Goal: Information Seeking & Learning: Learn about a topic

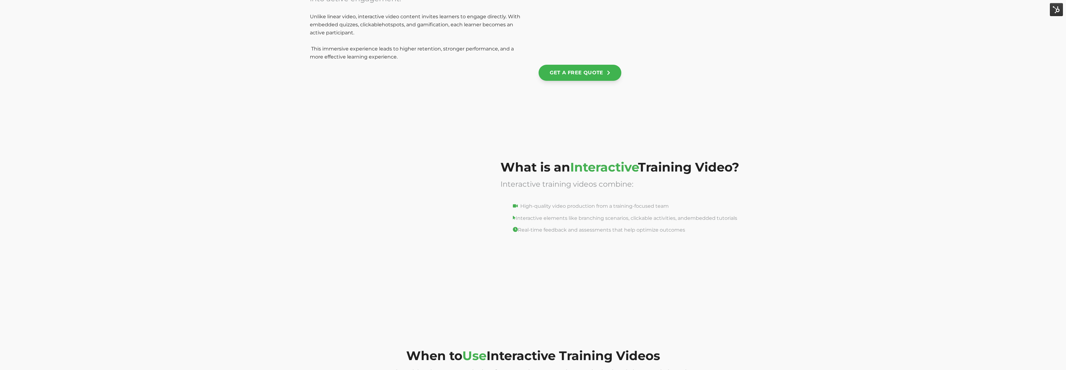
scroll to position [541, 0]
click at [834, 201] on div "What is an Interactive Training Video? Interactive training videos combine: Hig…" at bounding box center [533, 218] width 1066 height 189
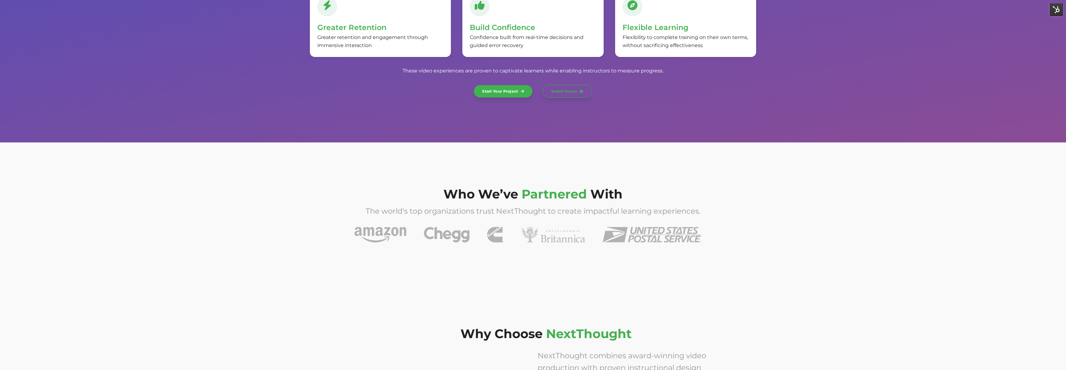
scroll to position [1865, 0]
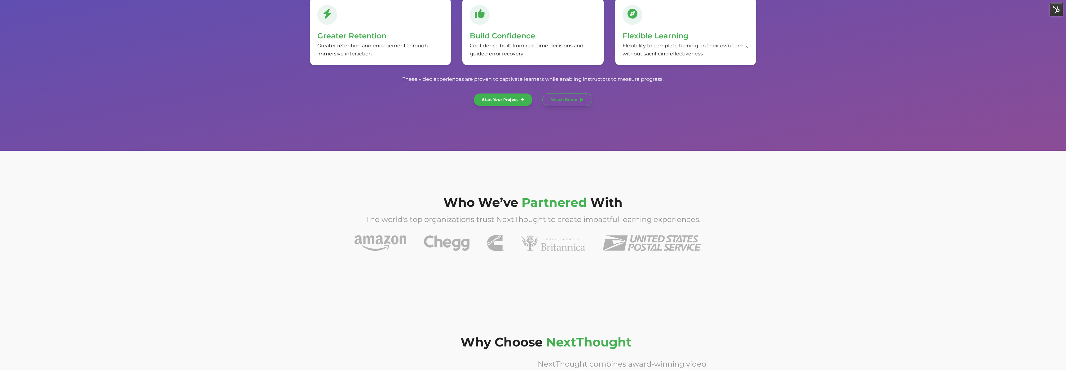
click at [549, 282] on div "Who We’ve Partnered With The world's top organizations trust NextThought to cre…" at bounding box center [533, 226] width 1066 height 150
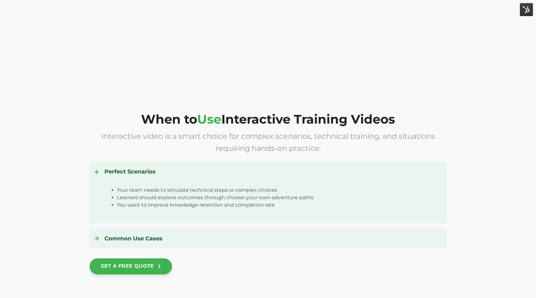
scroll to position [778, 0]
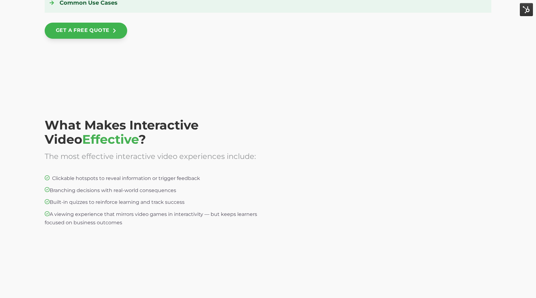
scroll to position [1001, 0]
click at [198, 123] on span "What Makes Interactive Video Effective ?" at bounding box center [122, 131] width 154 height 29
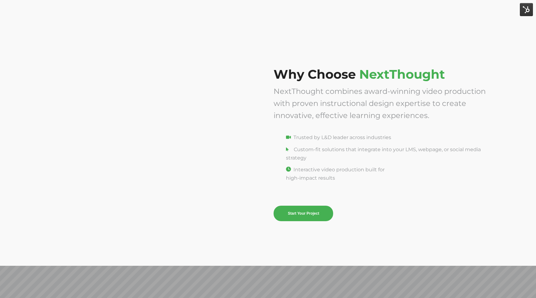
scroll to position [2148, 0]
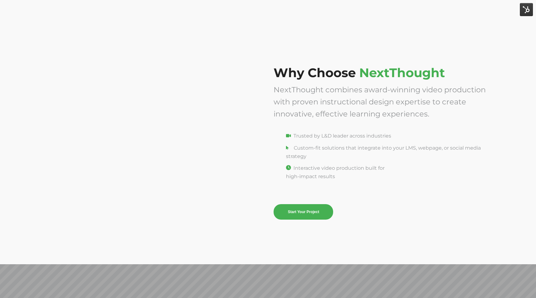
click at [280, 142] on span "Why Choose NextThought NextThought combines award-winning video production with…" at bounding box center [382, 143] width 218 height 154
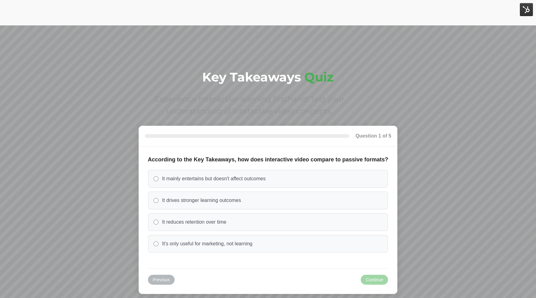
scroll to position [2429, 0]
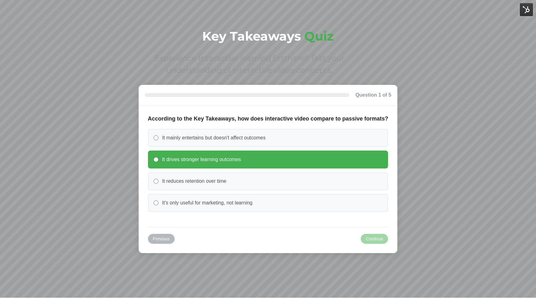
click at [222, 154] on label "It drives stronger learning outcomes" at bounding box center [268, 160] width 240 height 18
click at [158, 157] on input "It drives stronger learning outcomes" at bounding box center [155, 159] width 5 height 5
radio input "true"
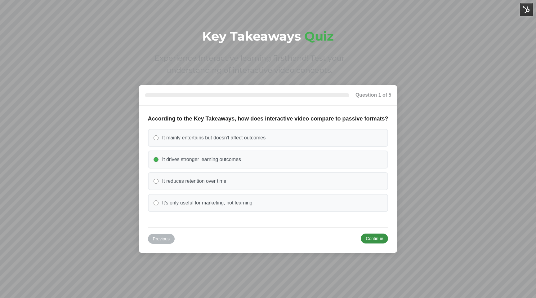
click at [363, 234] on button "Continue" at bounding box center [374, 239] width 27 height 10
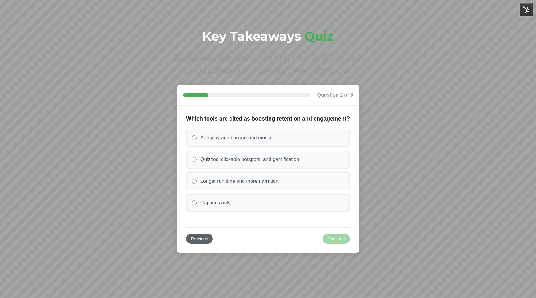
click at [205, 239] on button "Previous" at bounding box center [199, 239] width 27 height 10
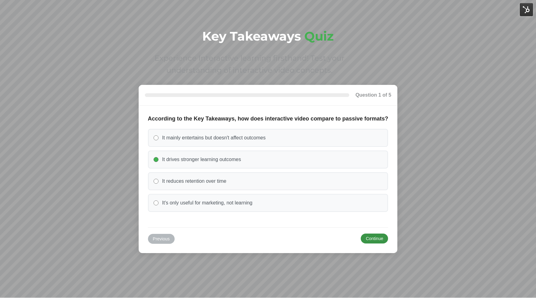
click at [368, 241] on button "Continue" at bounding box center [374, 239] width 27 height 10
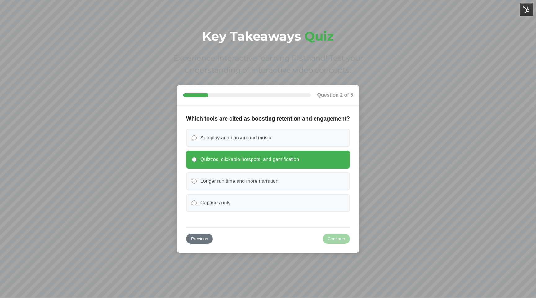
click at [224, 166] on label "Quizzes, clickable hotspots, and gamification" at bounding box center [268, 160] width 164 height 18
click at [197, 162] on input "Quizzes, clickable hotspots, and gamification" at bounding box center [194, 159] width 5 height 5
radio input "true"
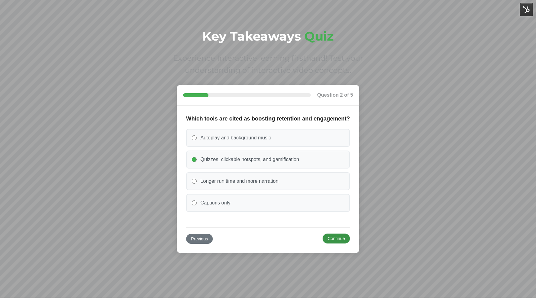
click at [336, 241] on button "Continue" at bounding box center [335, 239] width 27 height 10
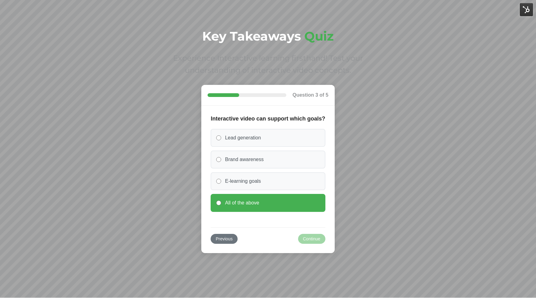
click at [308, 211] on label "All of the above" at bounding box center [267, 203] width 114 height 18
click at [221, 206] on input "All of the above" at bounding box center [218, 203] width 5 height 5
radio input "true"
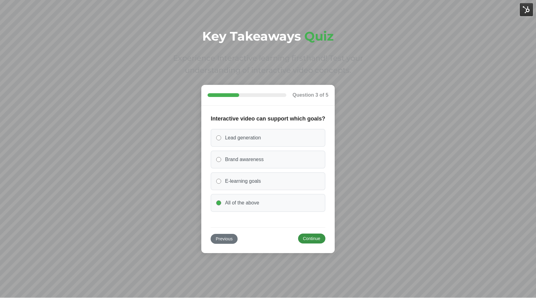
click at [311, 237] on button "Continue" at bounding box center [311, 239] width 27 height 10
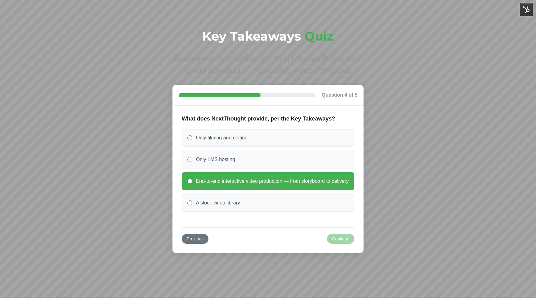
click at [306, 182] on span "End-to-end interactive video production — from storyboard to delivery" at bounding box center [272, 181] width 153 height 7
click at [192, 182] on input "End-to-end interactive video production — from storyboard to delivery" at bounding box center [189, 181] width 5 height 5
radio input "true"
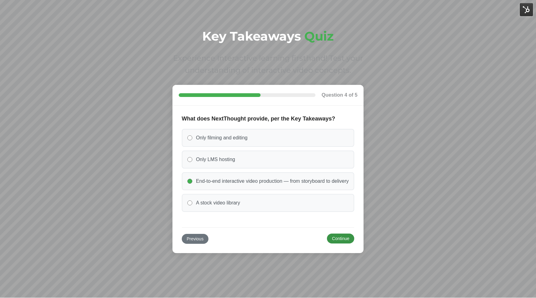
click at [344, 236] on button "Continue" at bounding box center [340, 239] width 27 height 10
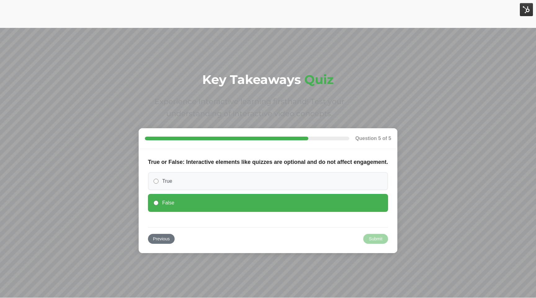
click at [310, 201] on label "False" at bounding box center [268, 203] width 240 height 18
click at [158, 201] on input "False" at bounding box center [155, 203] width 5 height 5
radio input "true"
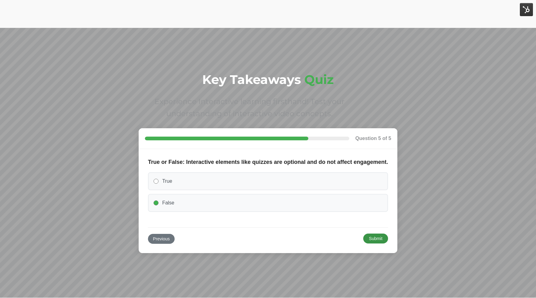
click at [375, 239] on button "Submit" at bounding box center [375, 239] width 25 height 10
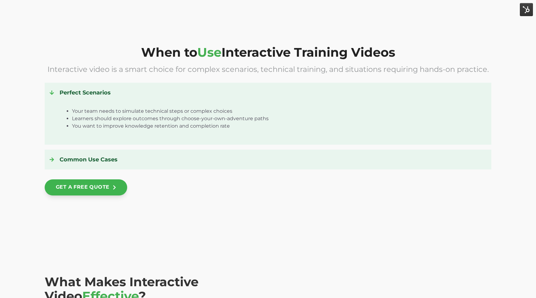
scroll to position [793, 0]
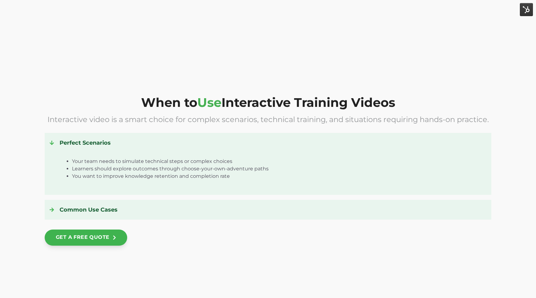
click at [319, 147] on h4 "Perfect Scenarios" at bounding box center [268, 143] width 436 height 10
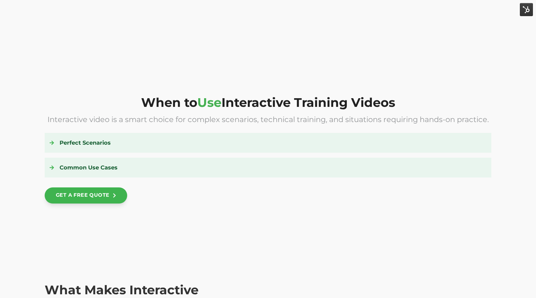
click at [318, 146] on h4 "Perfect Scenarios" at bounding box center [268, 143] width 436 height 10
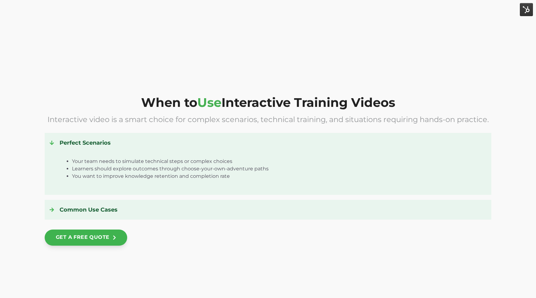
click at [317, 147] on h4 "Perfect Scenarios" at bounding box center [268, 143] width 436 height 10
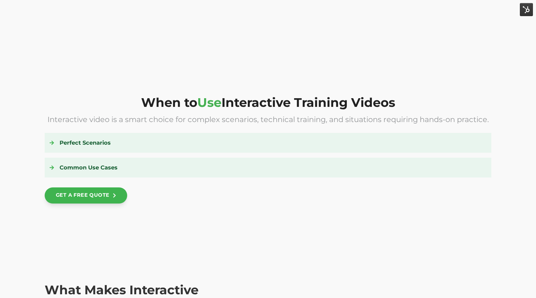
click at [311, 171] on h4 "Common Use Cases" at bounding box center [268, 168] width 436 height 10
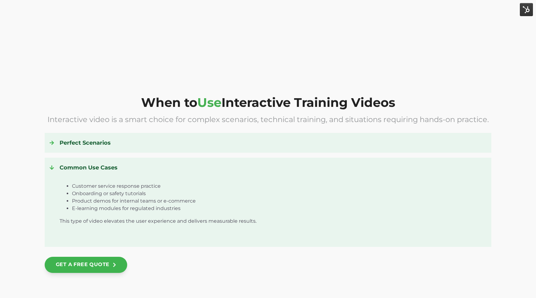
click at [311, 172] on h4 "Common Use Cases" at bounding box center [268, 168] width 436 height 10
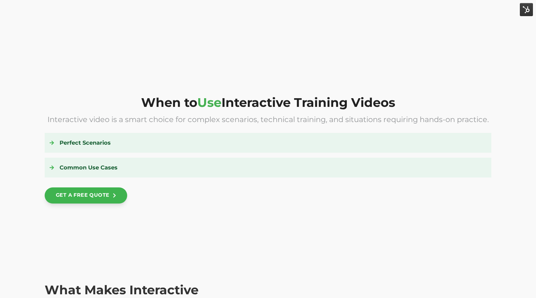
click at [311, 172] on h4 "Common Use Cases" at bounding box center [268, 168] width 436 height 10
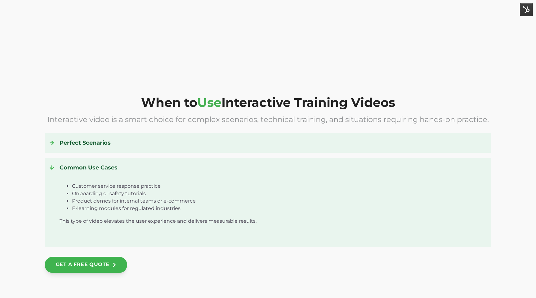
click at [311, 172] on h4 "Common Use Cases" at bounding box center [268, 168] width 436 height 10
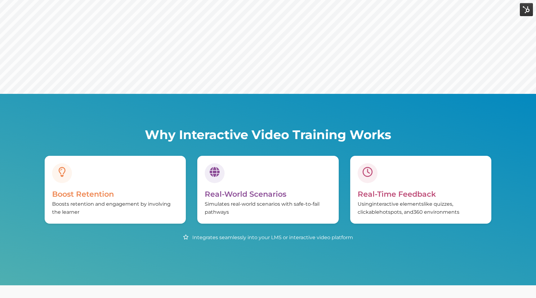
scroll to position [0, 0]
